Goal: Transaction & Acquisition: Download file/media

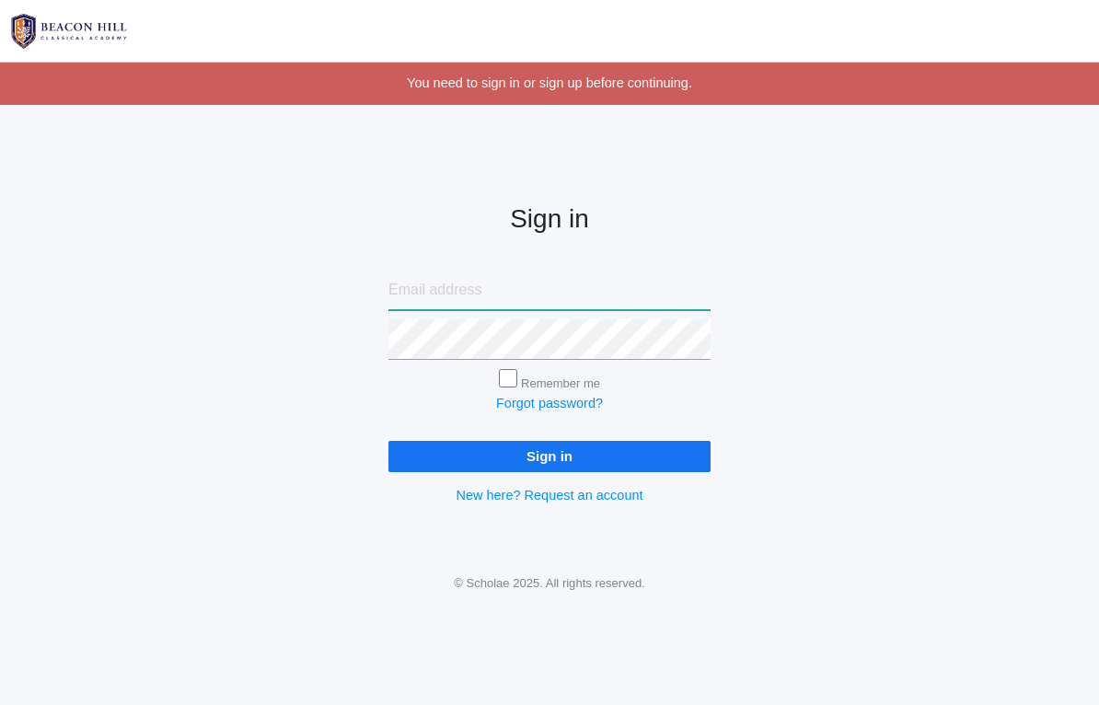
type input "[EMAIL_ADDRESS][DOMAIN_NAME]"
click at [550, 451] on input "Sign in" at bounding box center [550, 456] width 322 height 30
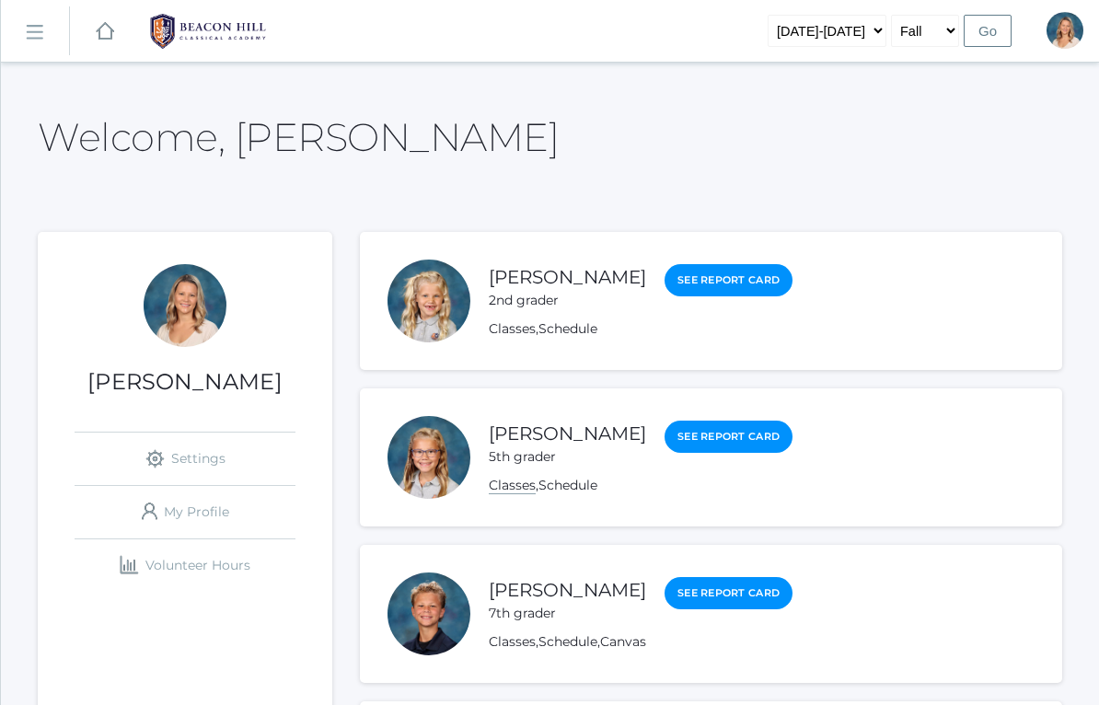
click at [519, 487] on link "Classes" at bounding box center [512, 485] width 47 height 17
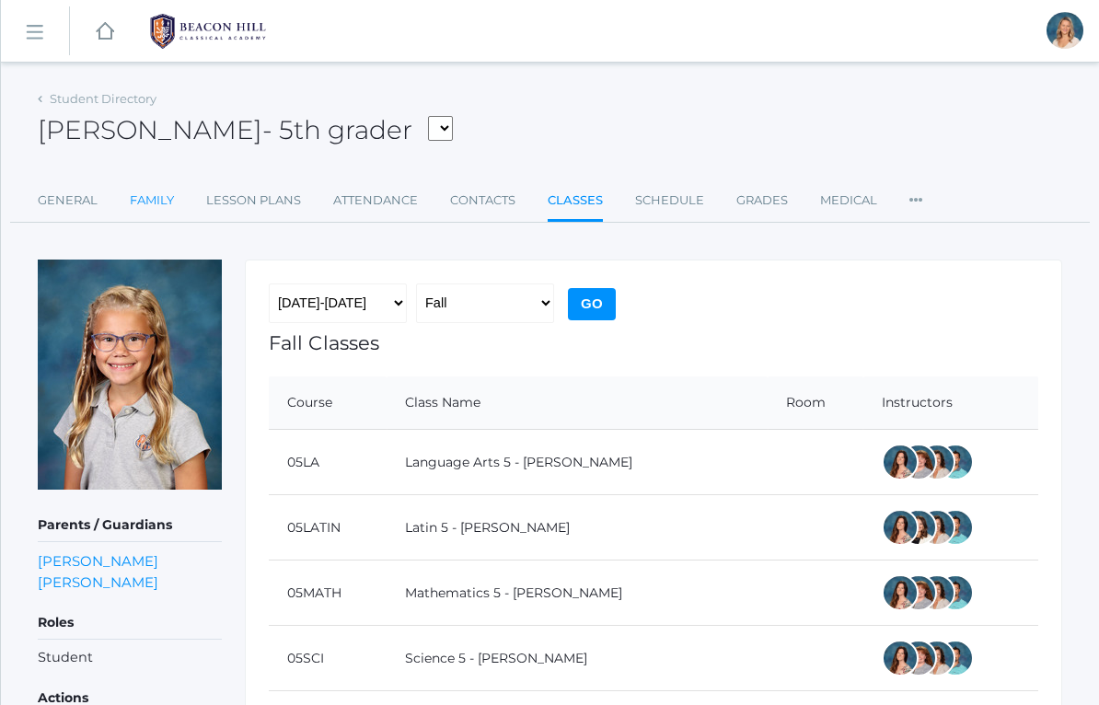
click at [143, 195] on link "Family" at bounding box center [152, 200] width 44 height 37
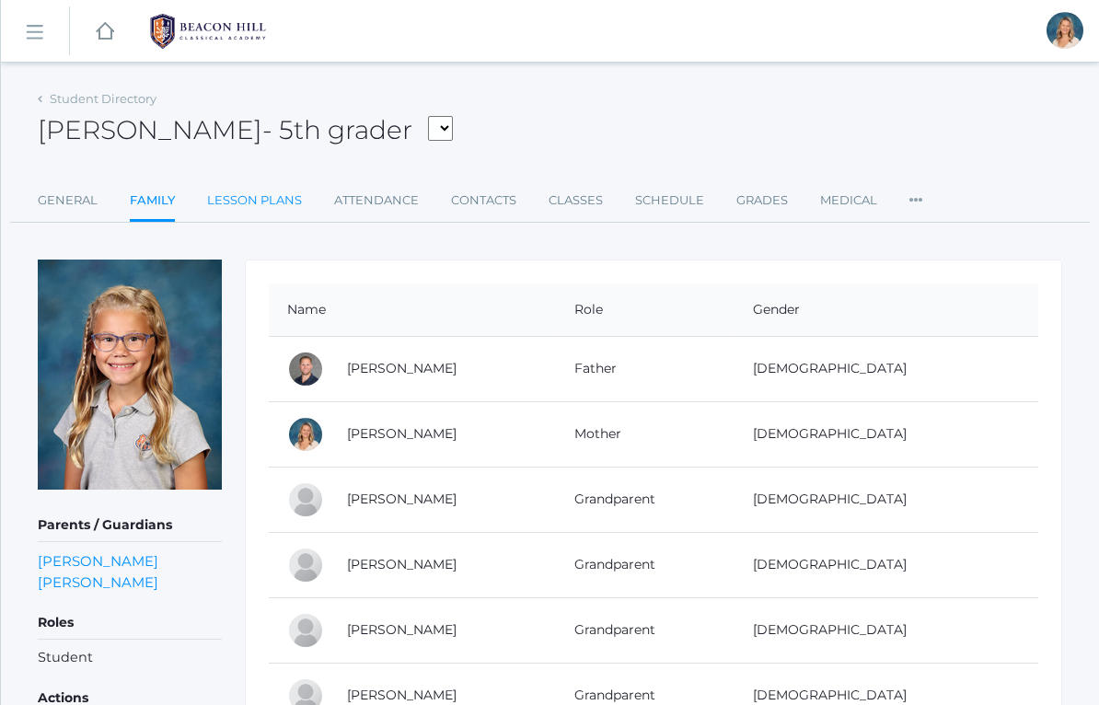
click at [234, 208] on link "Lesson Plans" at bounding box center [254, 200] width 95 height 37
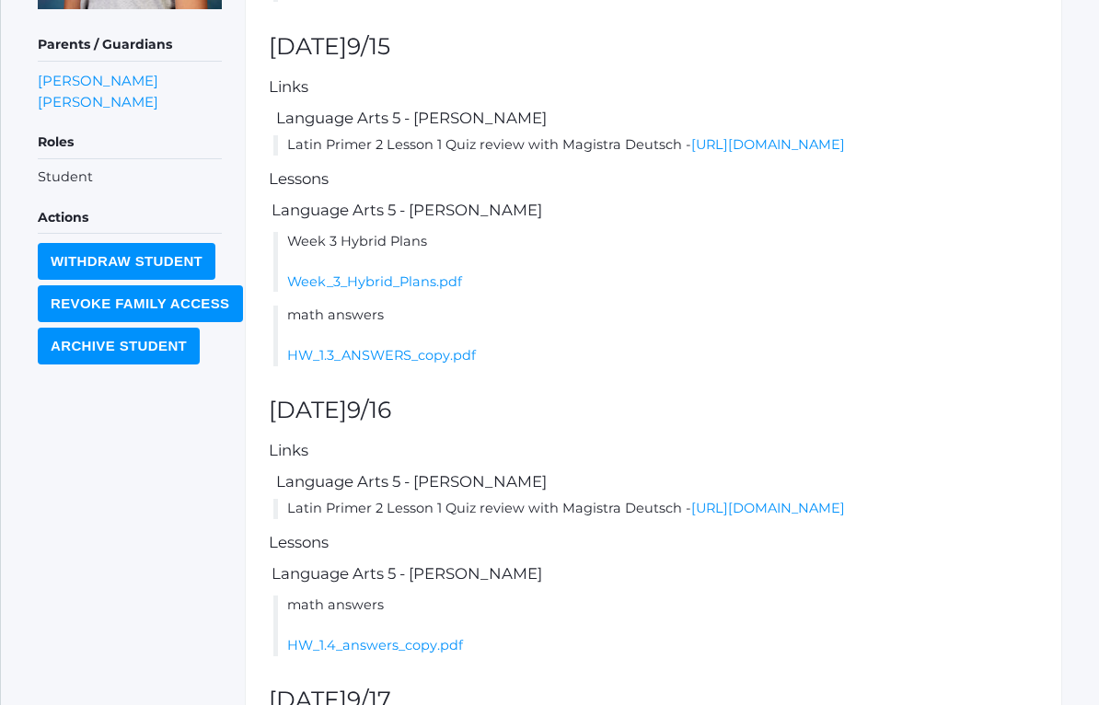
scroll to position [482, 0]
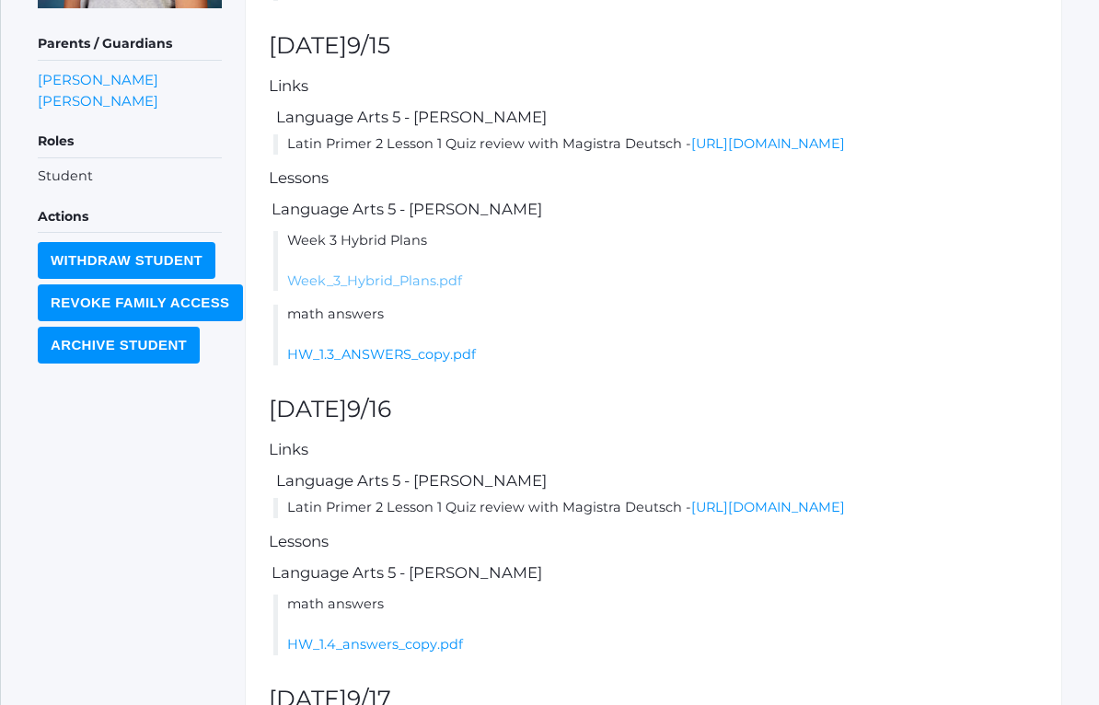
click at [313, 289] on link "Week_3_Hybrid_Plans.pdf" at bounding box center [374, 281] width 175 height 17
